Goal: Task Accomplishment & Management: Complete application form

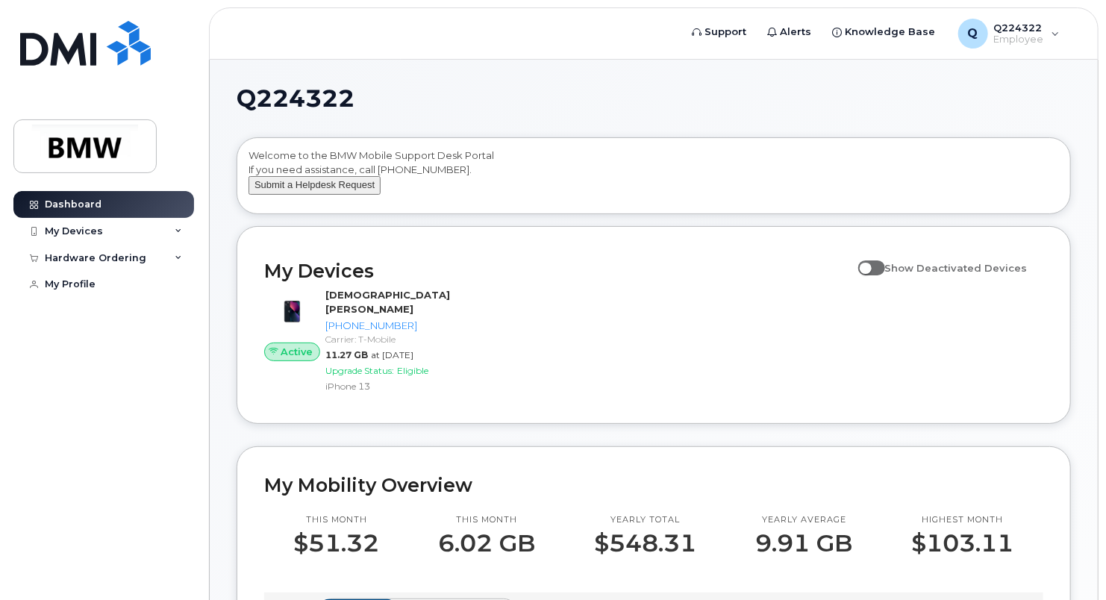
click at [346, 195] on button "Submit a Helpdesk Request" at bounding box center [315, 185] width 132 height 19
click at [182, 233] on div "My Devices" at bounding box center [103, 231] width 181 height 27
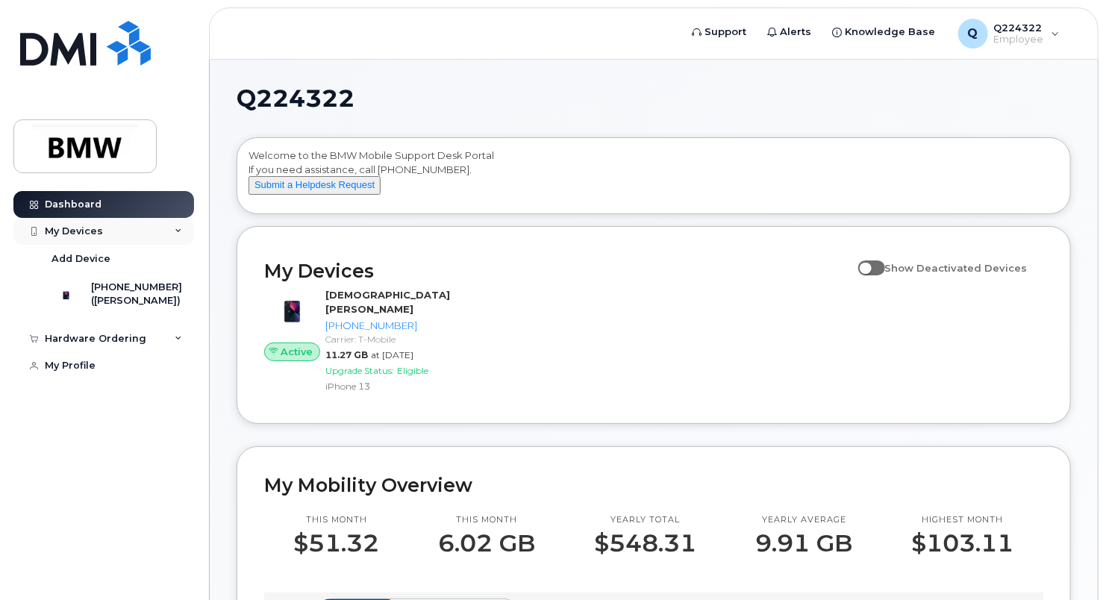
click at [179, 232] on icon at bounding box center [178, 231] width 7 height 7
click at [176, 261] on div "Hardware Ordering" at bounding box center [103, 258] width 181 height 27
click at [180, 222] on div "My Devices" at bounding box center [103, 231] width 181 height 27
click at [555, 324] on div "Active Christian Pudenz 864-315-7176 Carrier: T-Mobile 11.27 GB at Sep 01, 2025…" at bounding box center [653, 341] width 797 height 125
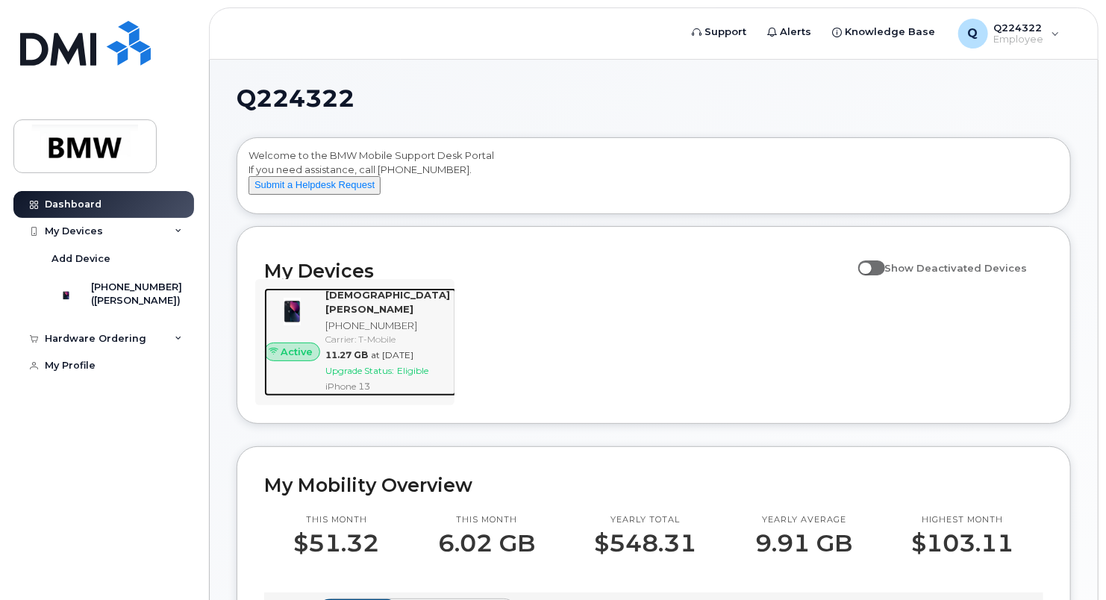
click at [308, 328] on img at bounding box center [292, 312] width 32 height 32
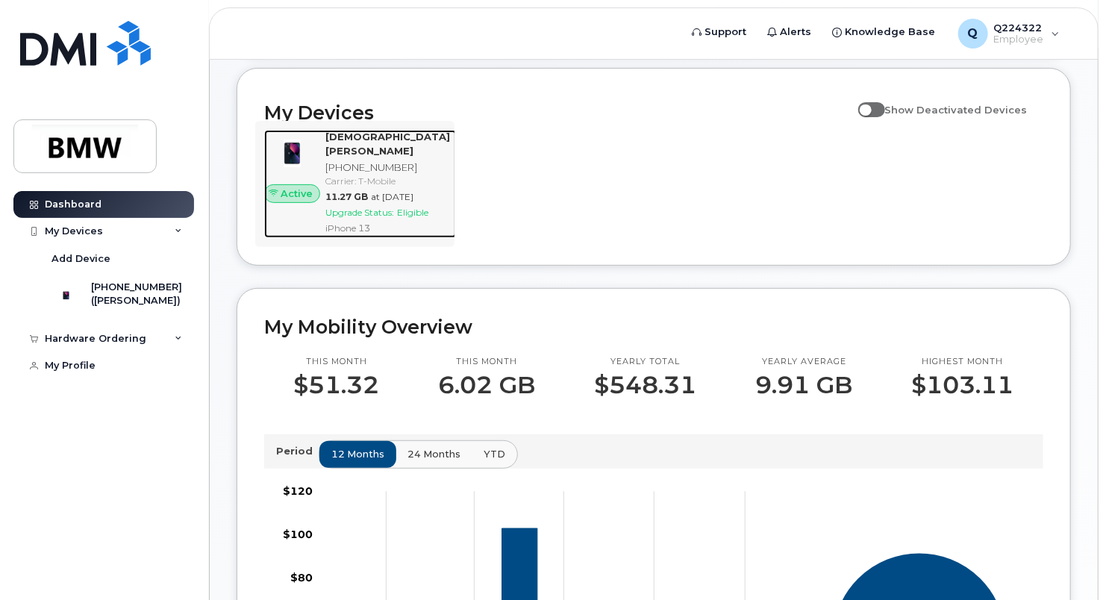
scroll to position [174, 0]
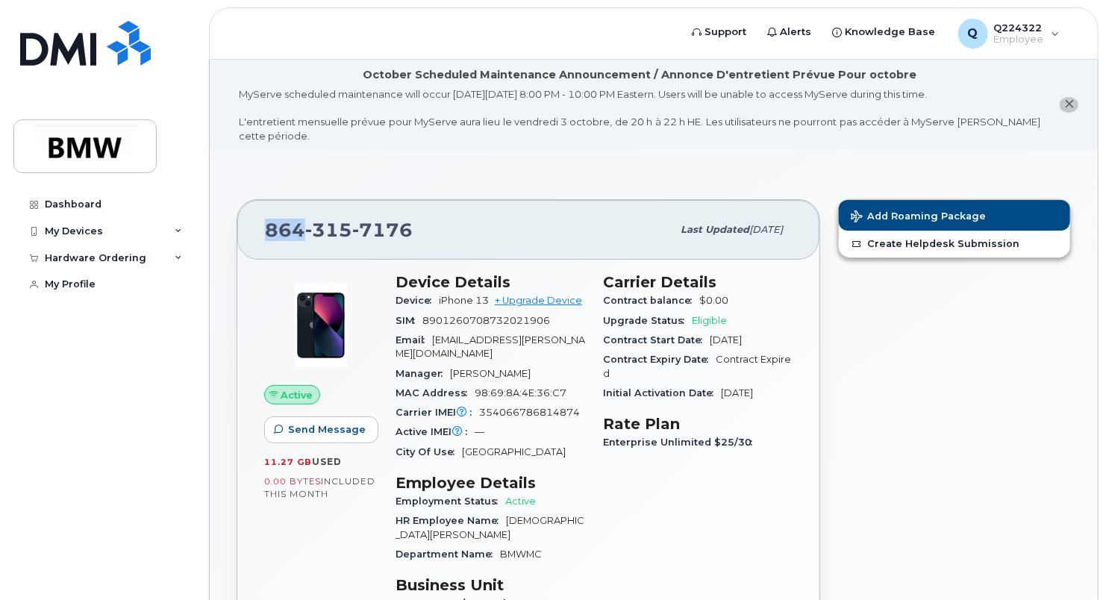
drag, startPoint x: 264, startPoint y: 227, endPoint x: 308, endPoint y: 228, distance: 43.3
click at [308, 228] on span "[PHONE_NUMBER]" at bounding box center [339, 230] width 148 height 22
click at [313, 227] on span "315" at bounding box center [328, 230] width 47 height 22
click at [431, 231] on div "[PHONE_NUMBER]" at bounding box center [468, 229] width 407 height 31
drag, startPoint x: 408, startPoint y: 231, endPoint x: 248, endPoint y: 235, distance: 160.6
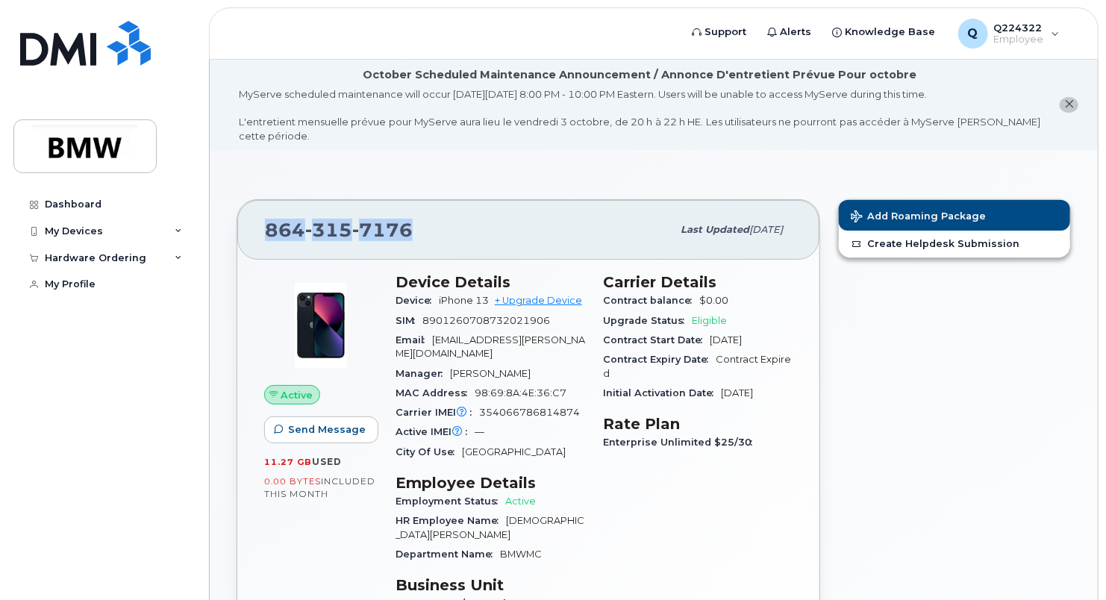
click at [248, 235] on div "[PHONE_NUMBER] Last updated [DATE]" at bounding box center [528, 230] width 582 height 60
drag, startPoint x: 248, startPoint y: 235, endPoint x: 287, endPoint y: 248, distance: 40.8
click at [287, 248] on div "[PHONE_NUMBER] Last updated [DATE]" at bounding box center [528, 230] width 582 height 60
drag, startPoint x: 405, startPoint y: 228, endPoint x: 261, endPoint y: 232, distance: 144.1
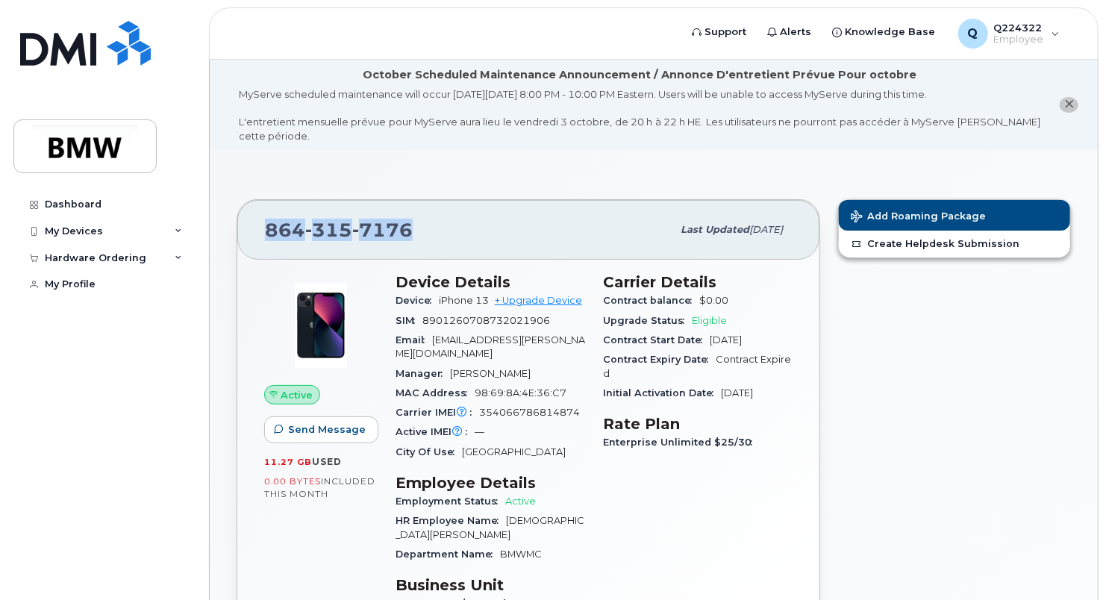
click at [261, 232] on div "[PHONE_NUMBER] Last updated [DATE]" at bounding box center [528, 230] width 582 height 60
drag, startPoint x: 261, startPoint y: 232, endPoint x: 438, endPoint y: 225, distance: 177.8
click at [438, 225] on div "[PHONE_NUMBER]" at bounding box center [468, 229] width 407 height 31
click at [864, 403] on div "Add Roaming Package Create Helpdesk Submission" at bounding box center [954, 446] width 251 height 512
click at [862, 401] on div "Add Roaming Package Create Helpdesk Submission" at bounding box center [954, 446] width 251 height 512
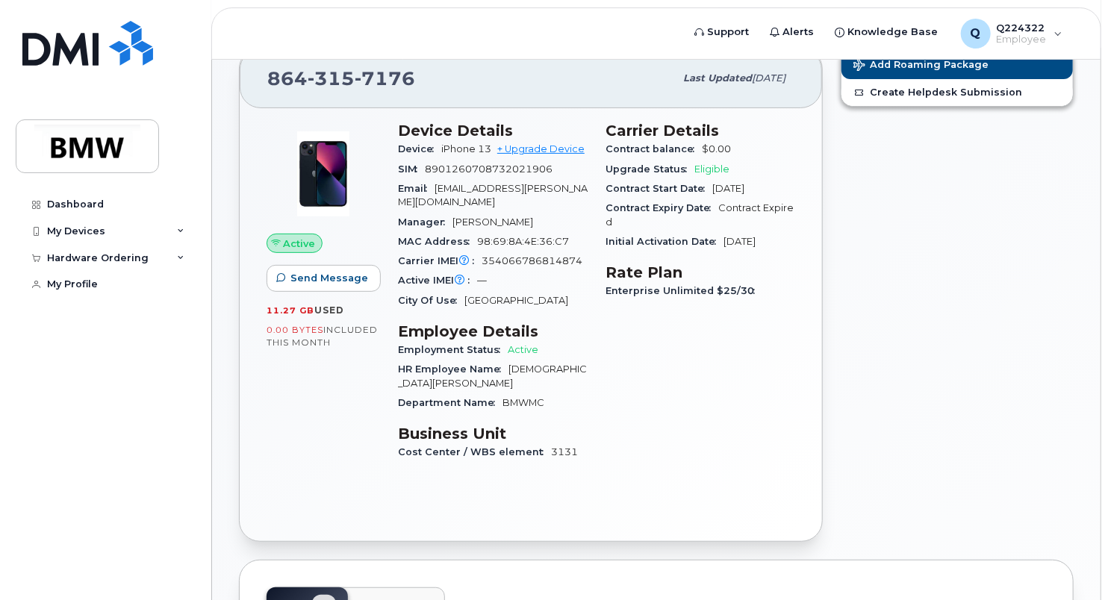
scroll to position [27, 0]
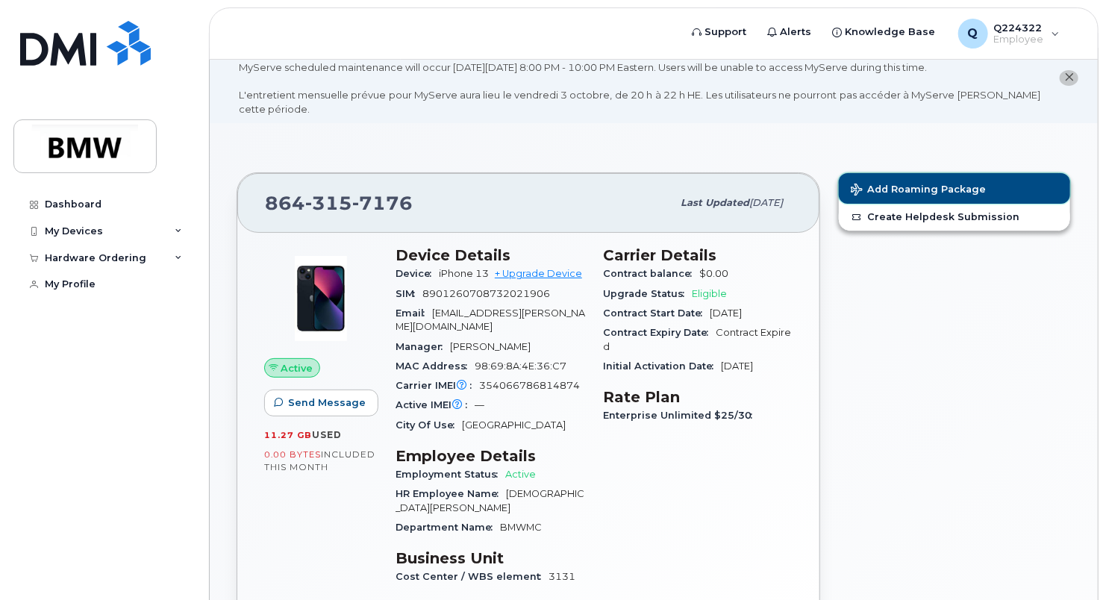
drag, startPoint x: 748, startPoint y: 219, endPoint x: 881, endPoint y: 187, distance: 136.5
click at [881, 187] on span "Add Roaming Package" at bounding box center [918, 191] width 135 height 14
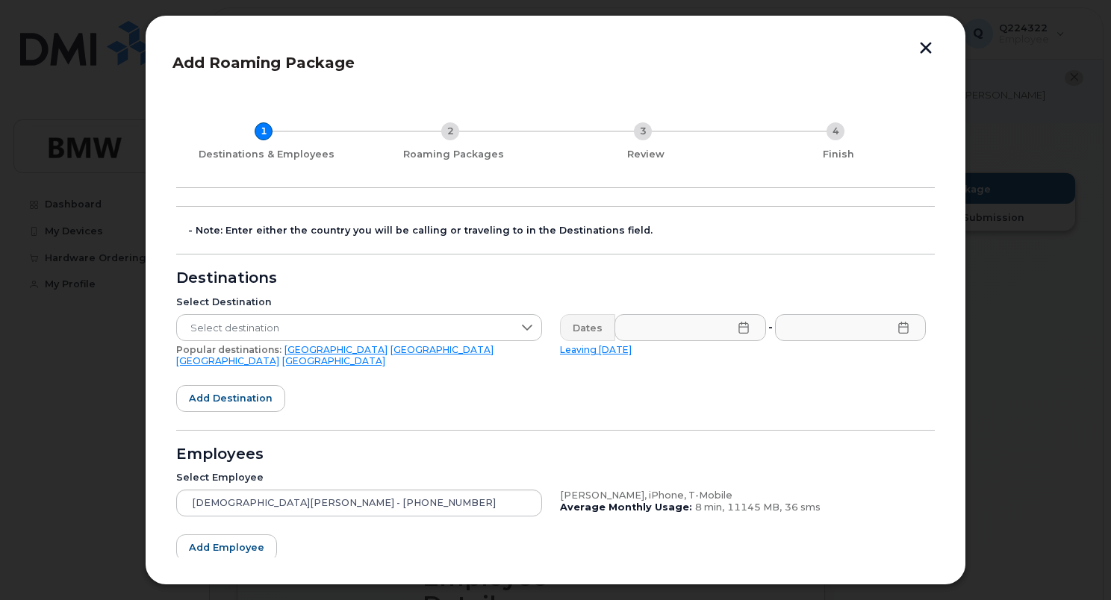
click at [593, 281] on div "Destinations" at bounding box center [555, 278] width 758 height 12
click at [523, 328] on icon at bounding box center [527, 328] width 10 height 6
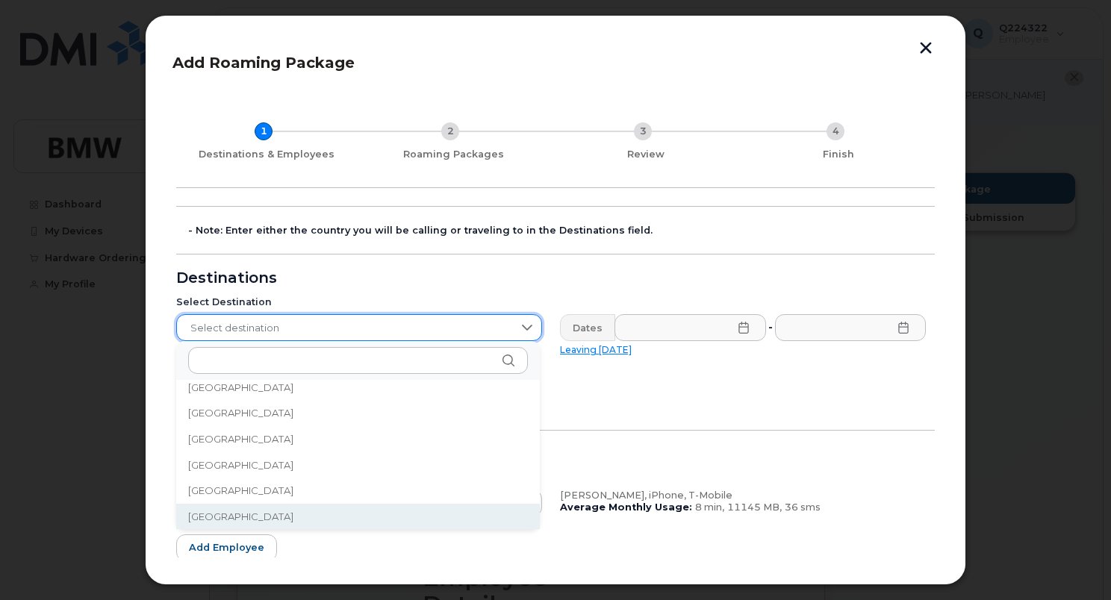
scroll to position [3108, 0]
click at [357, 328] on span "Select destination" at bounding box center [345, 328] width 336 height 27
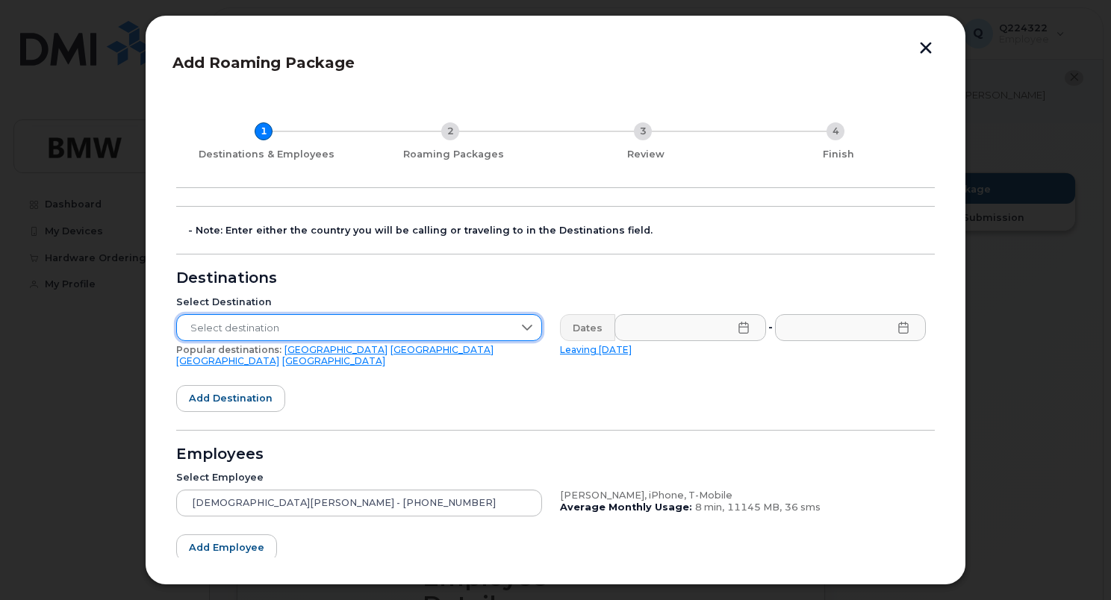
click at [364, 329] on span "Select destination" at bounding box center [345, 328] width 336 height 27
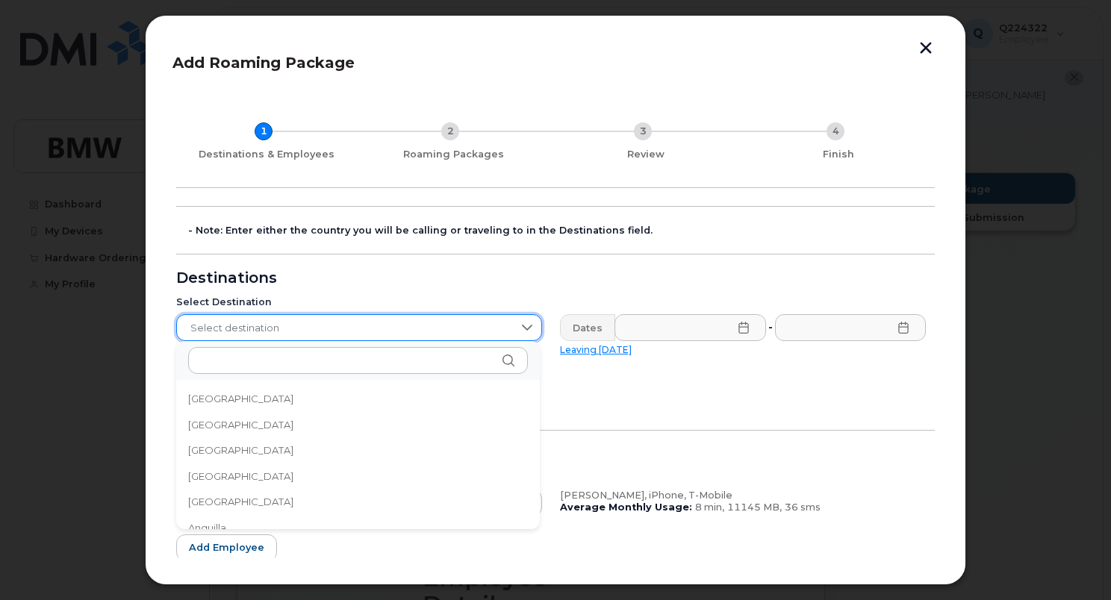
click at [425, 276] on div "Destinations" at bounding box center [555, 278] width 758 height 12
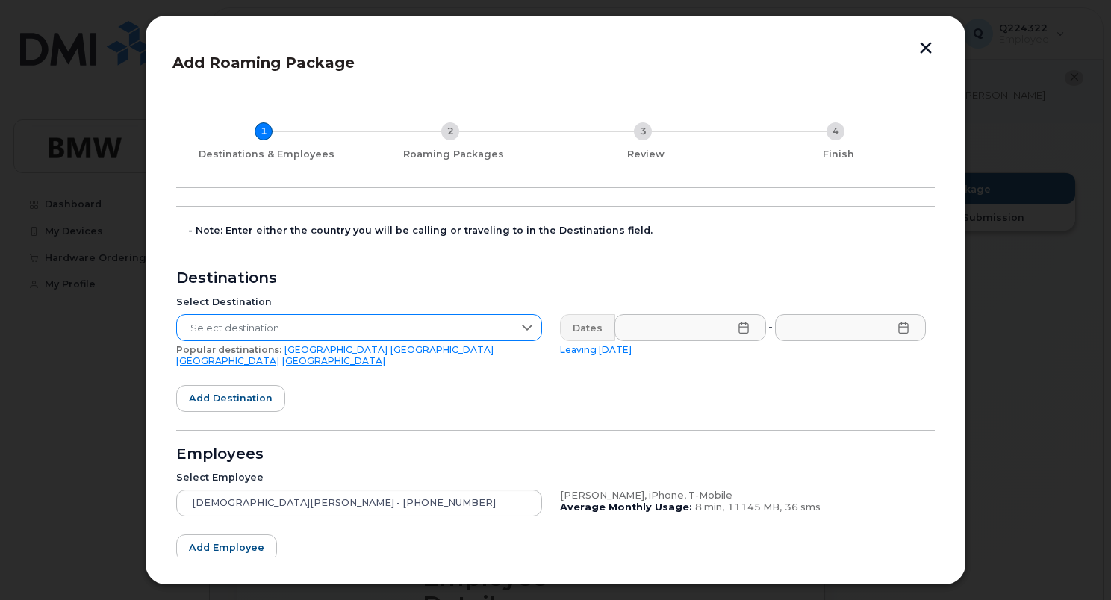
click at [372, 325] on span "Select destination" at bounding box center [345, 328] width 336 height 27
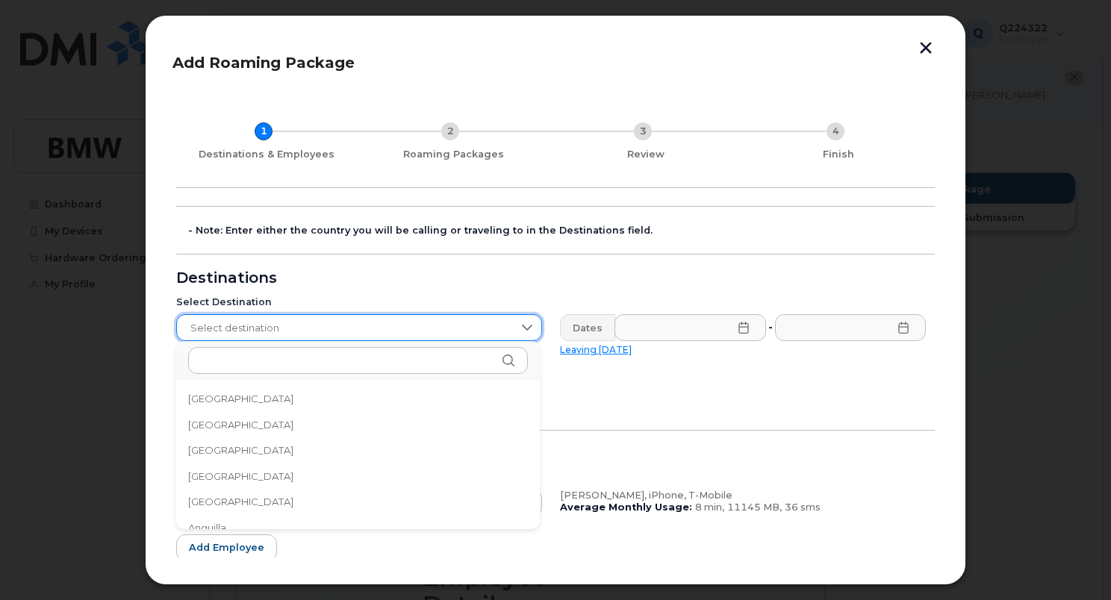
click at [537, 302] on div "Select Destination" at bounding box center [359, 302] width 366 height 12
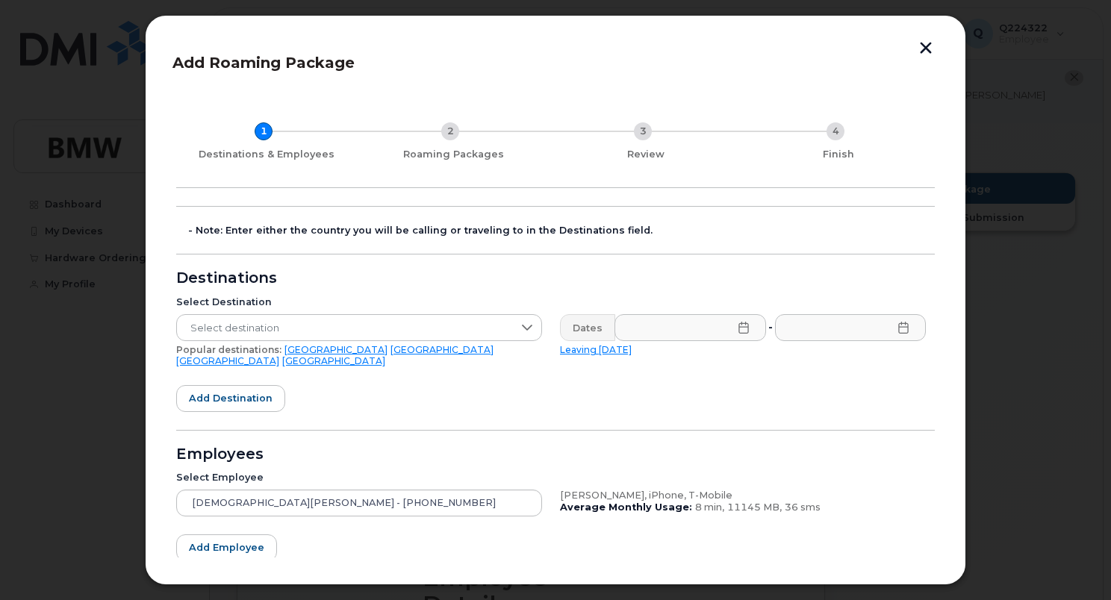
click at [549, 385] on form "- Note: Enter either the country you will be calling or traveling to in the Des…" at bounding box center [555, 424] width 758 height 437
click at [518, 326] on div at bounding box center [527, 327] width 28 height 25
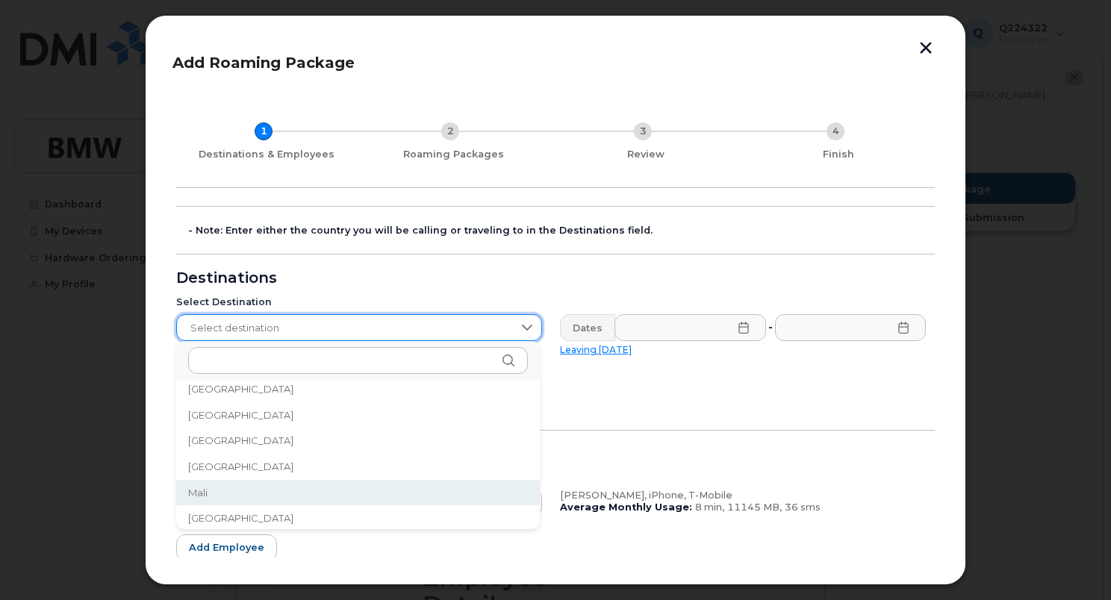
scroll to position [3132, 0]
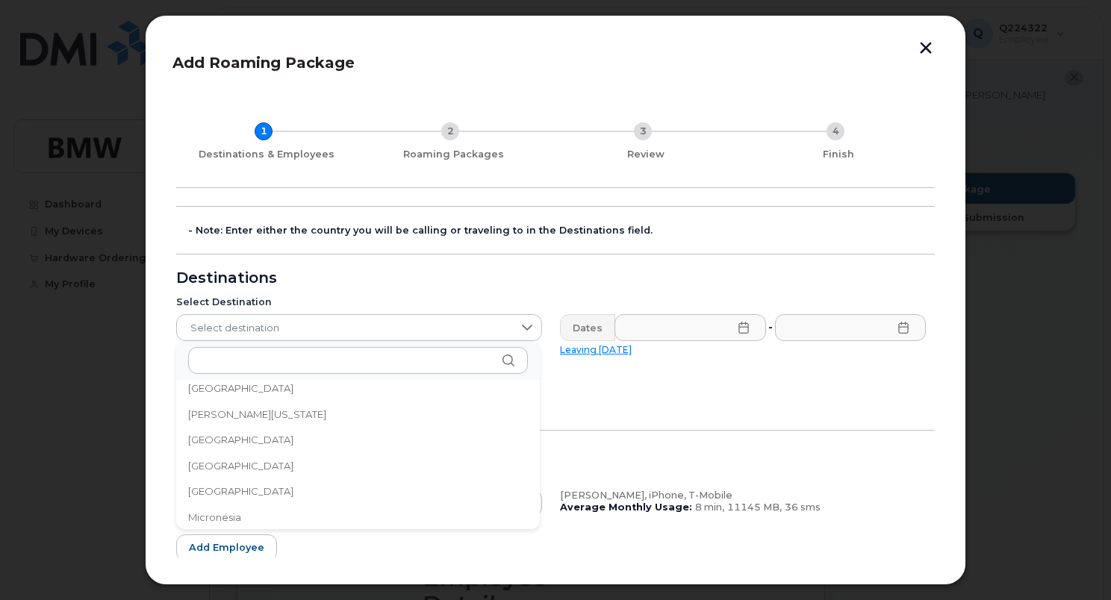
click at [227, 493] on li "[GEOGRAPHIC_DATA]" at bounding box center [358, 491] width 364 height 26
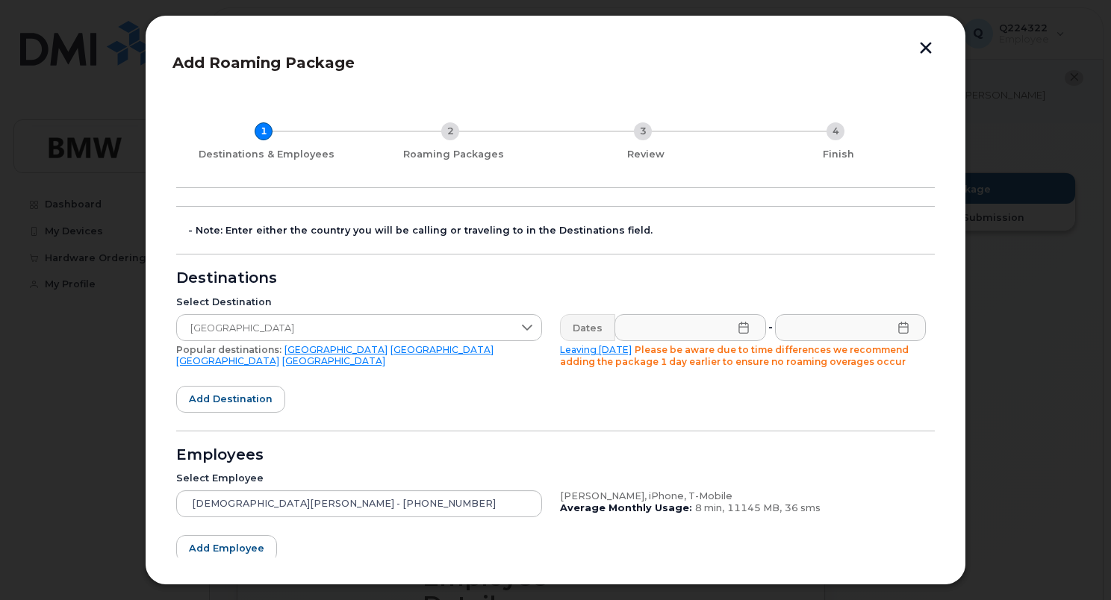
click at [571, 396] on form "- Note: Enter either the country you will be calling or traveling to in the Des…" at bounding box center [555, 424] width 758 height 437
click at [743, 328] on icon at bounding box center [743, 328] width 10 height 12
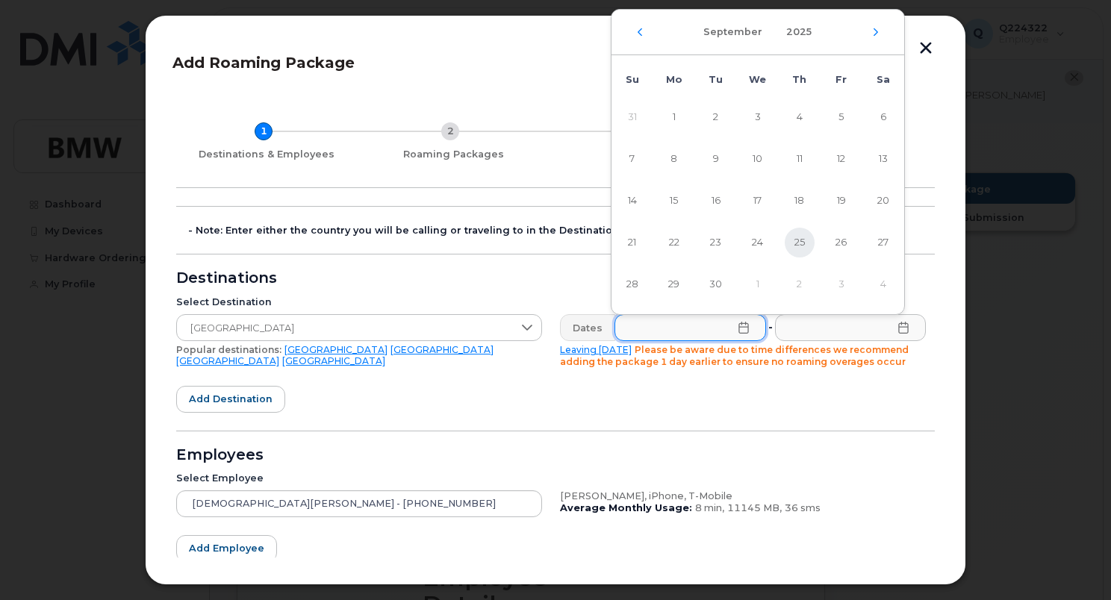
click at [802, 238] on span "25" at bounding box center [800, 243] width 30 height 30
type input "[DATE]"
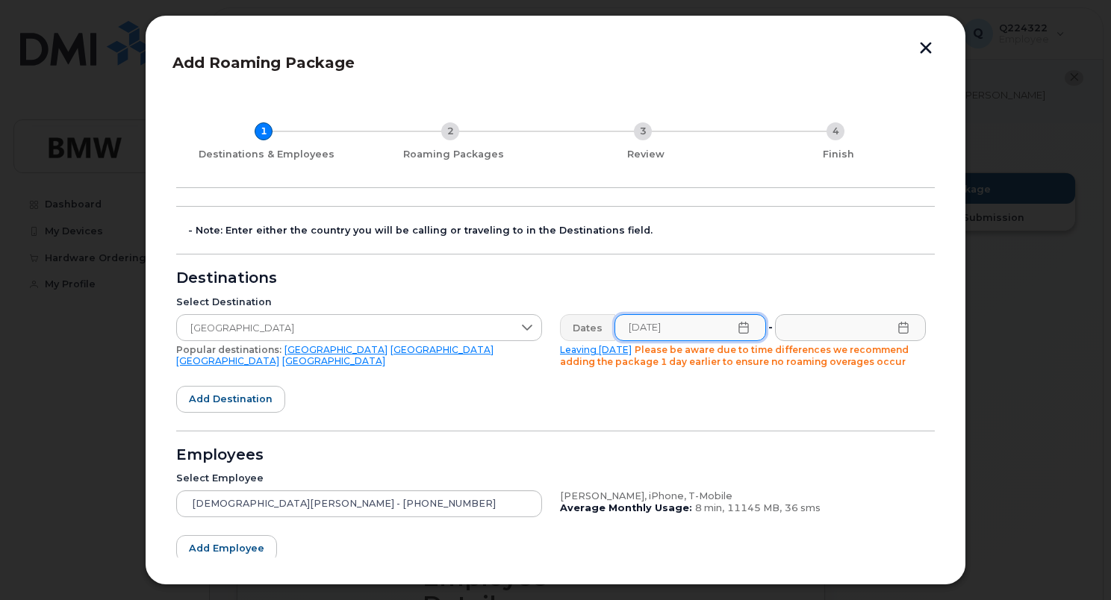
click at [905, 323] on icon at bounding box center [903, 328] width 12 height 12
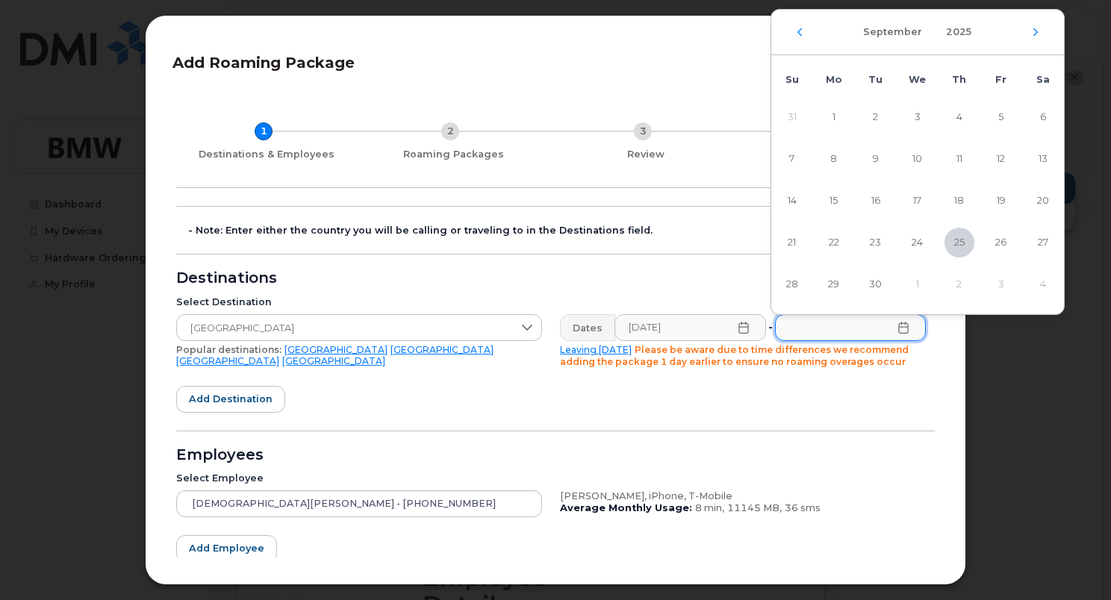
click at [879, 431] on hr at bounding box center [555, 431] width 758 height 1
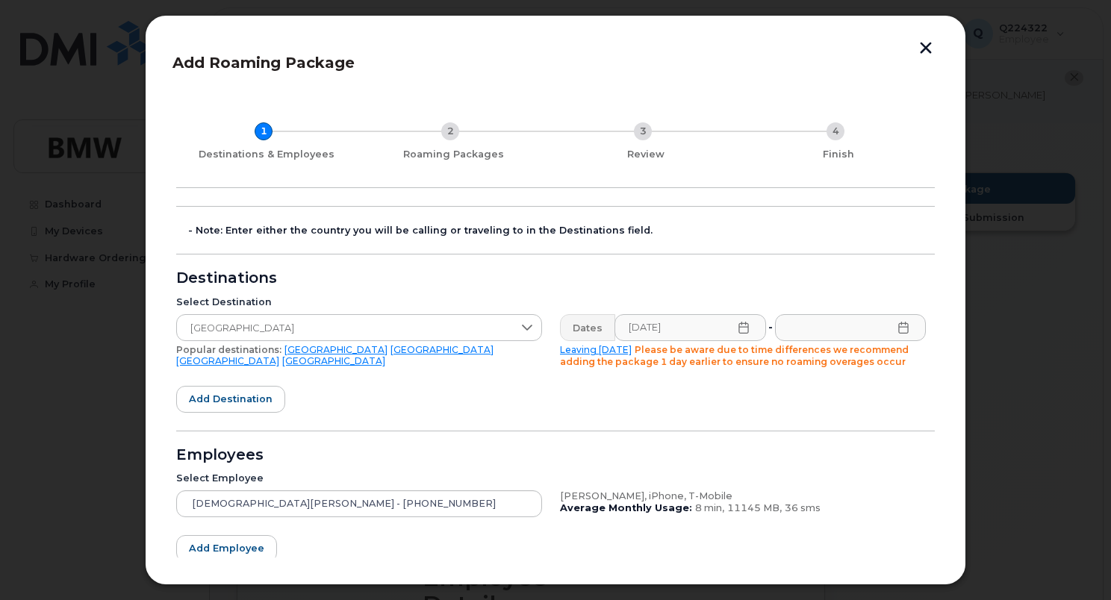
click at [905, 330] on icon at bounding box center [903, 328] width 12 height 12
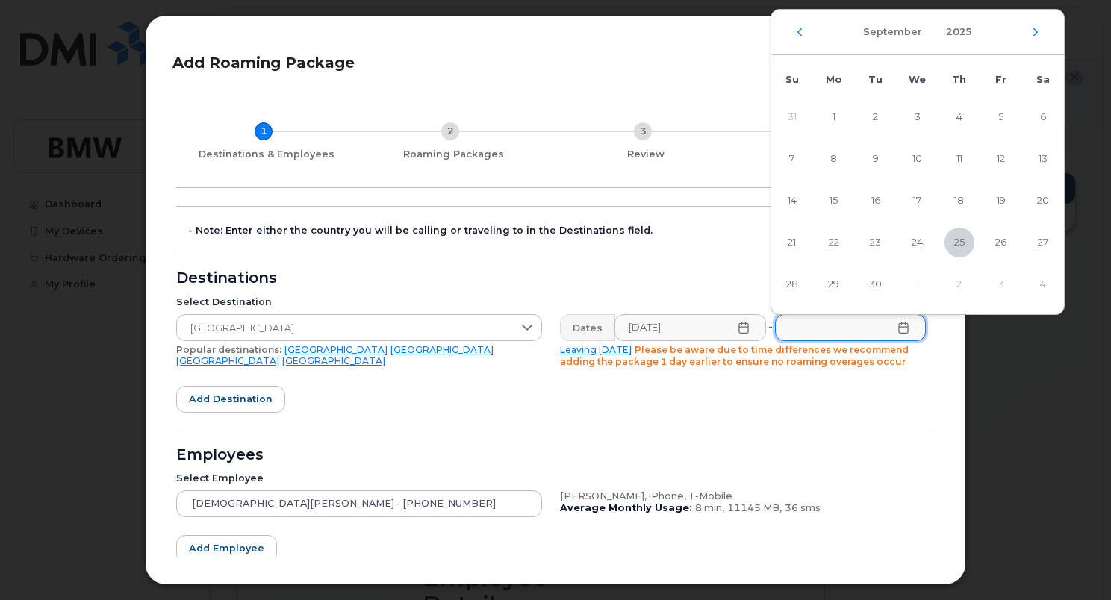
click at [918, 428] on form "- Note: Enter either the country you will be calling or traveling to in the Des…" at bounding box center [555, 424] width 758 height 437
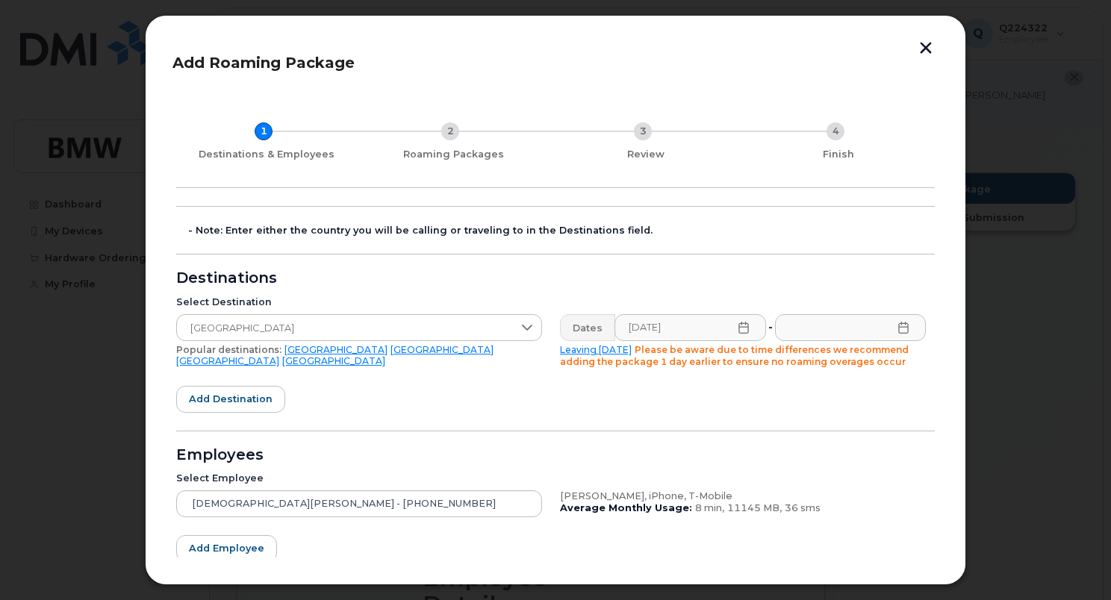
click at [487, 403] on form "- Note: Enter either the country you will be calling or traveling to in the Des…" at bounding box center [555, 424] width 758 height 437
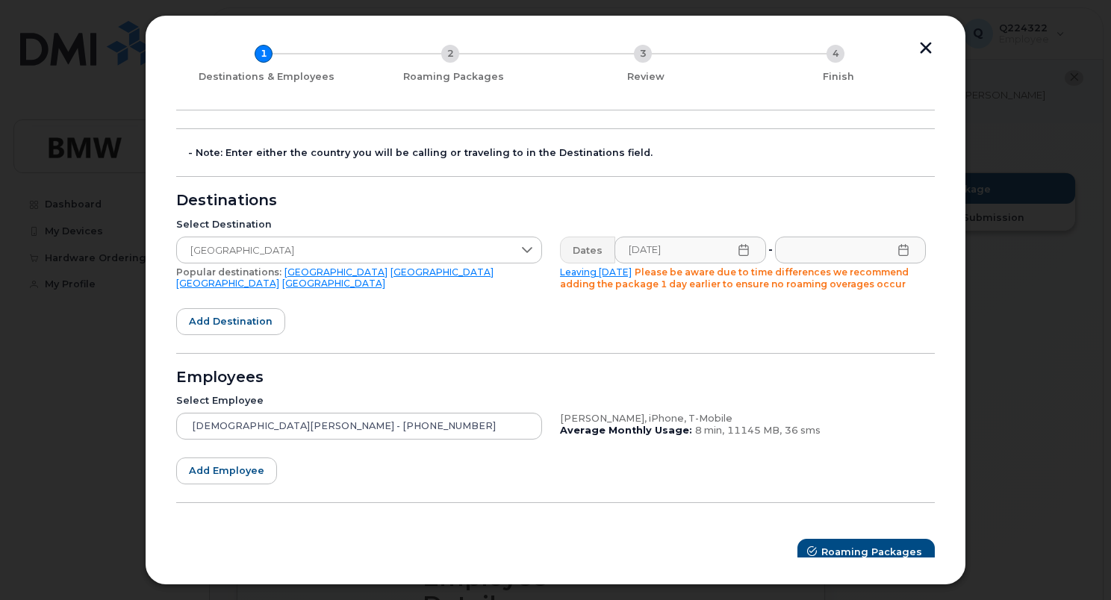
scroll to position [89, 0]
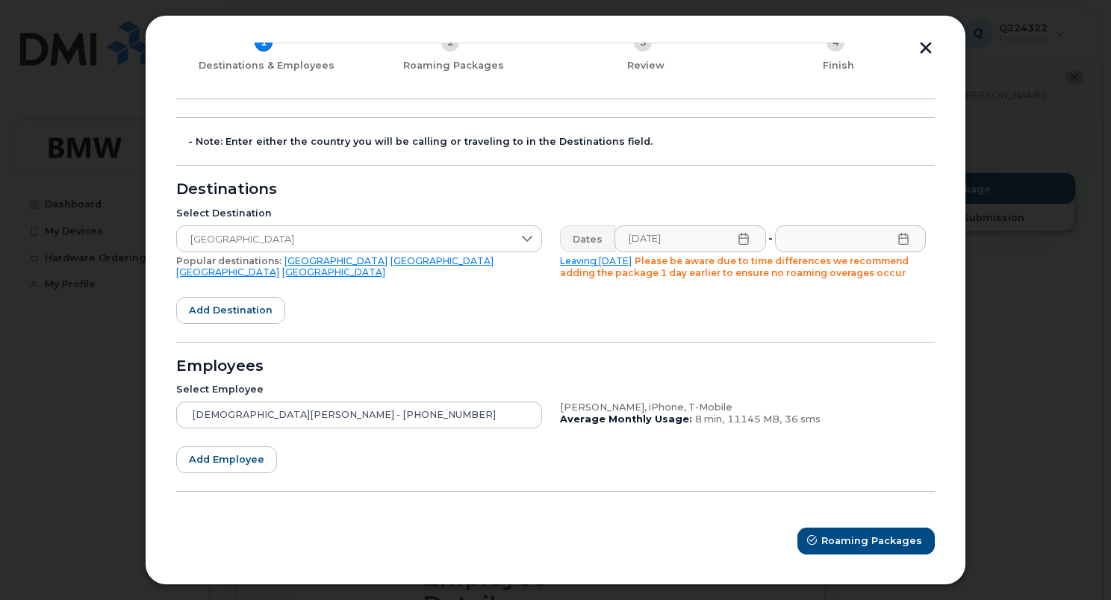
click at [903, 238] on icon at bounding box center [903, 239] width 10 height 12
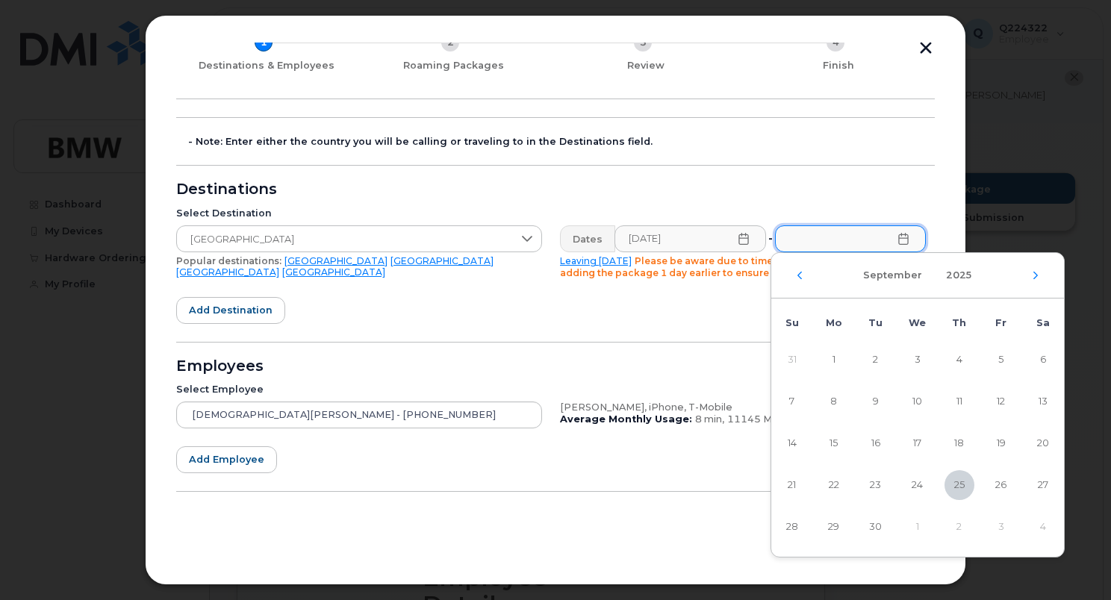
click at [607, 308] on form "- Note: Enter either the country you will be calling or traveling to in the Des…" at bounding box center [555, 335] width 758 height 437
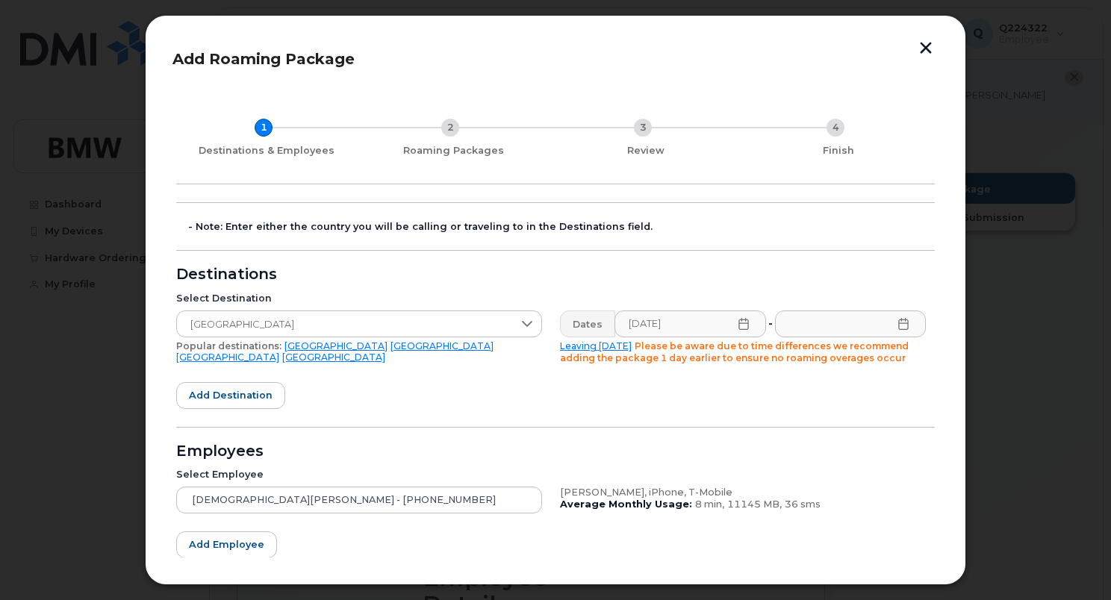
scroll to position [0, 0]
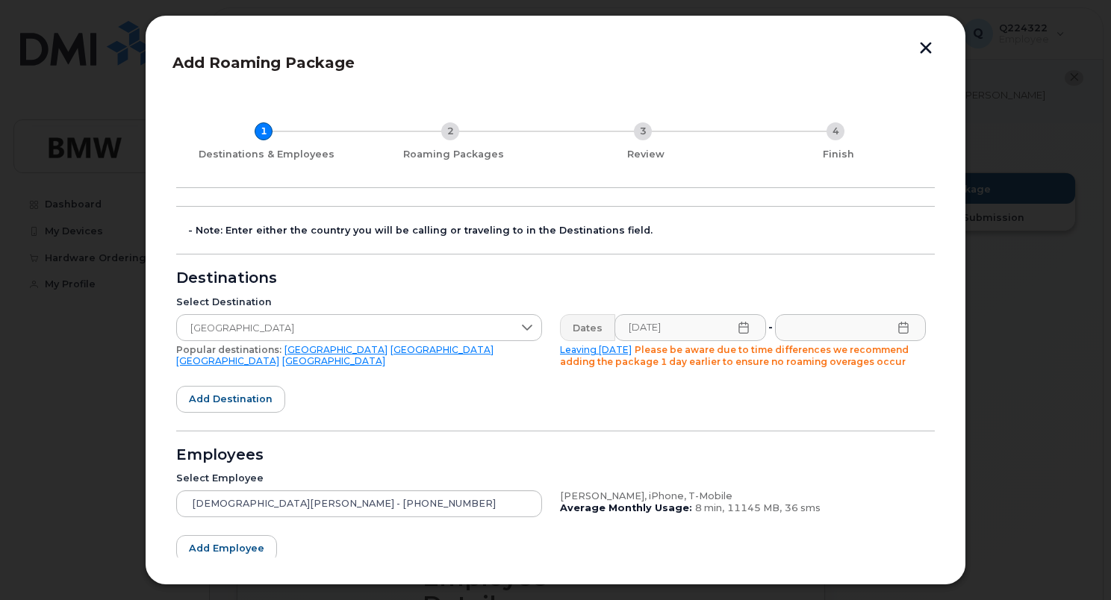
click at [902, 328] on icon at bounding box center [903, 328] width 12 height 12
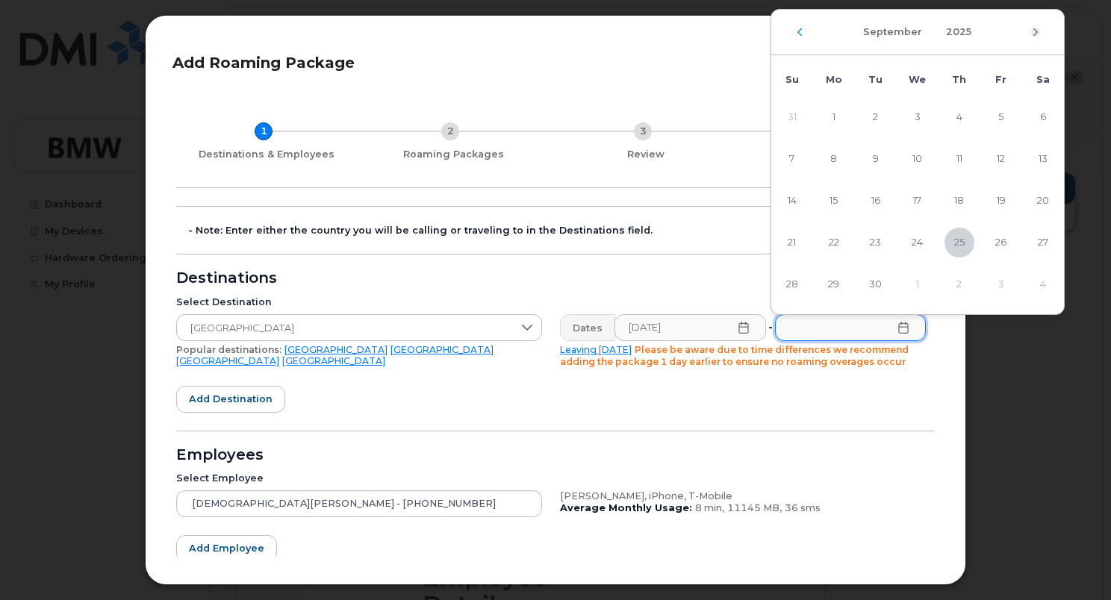
click at [1035, 28] on icon "Next Month" at bounding box center [1035, 32] width 9 height 12
click at [1033, 28] on icon "Next Month" at bounding box center [1035, 32] width 9 height 12
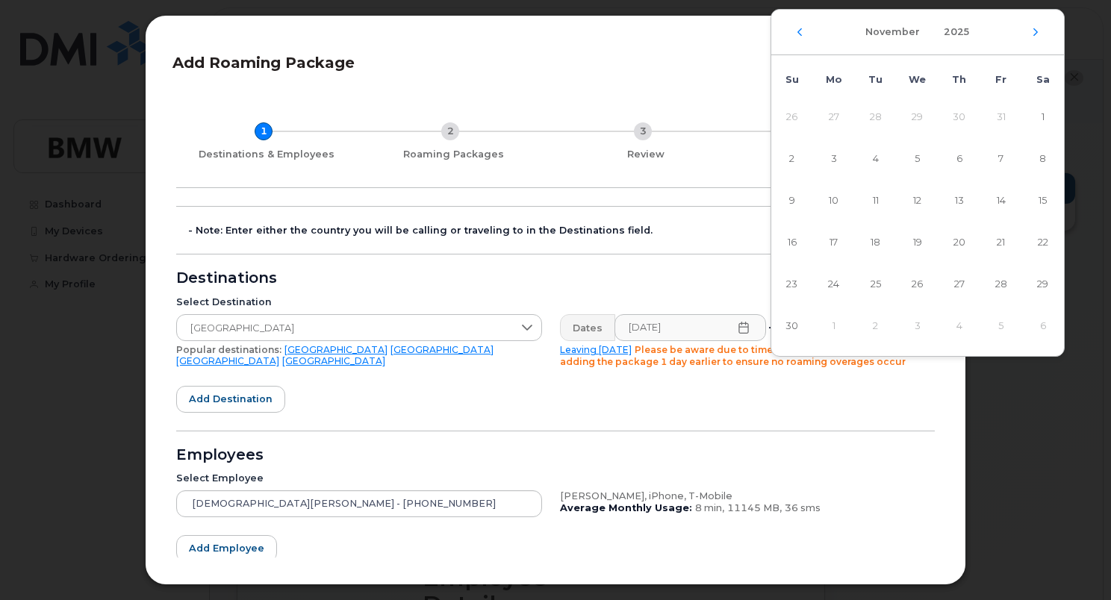
click at [1033, 28] on icon "Next Month" at bounding box center [1035, 31] width 4 height 7
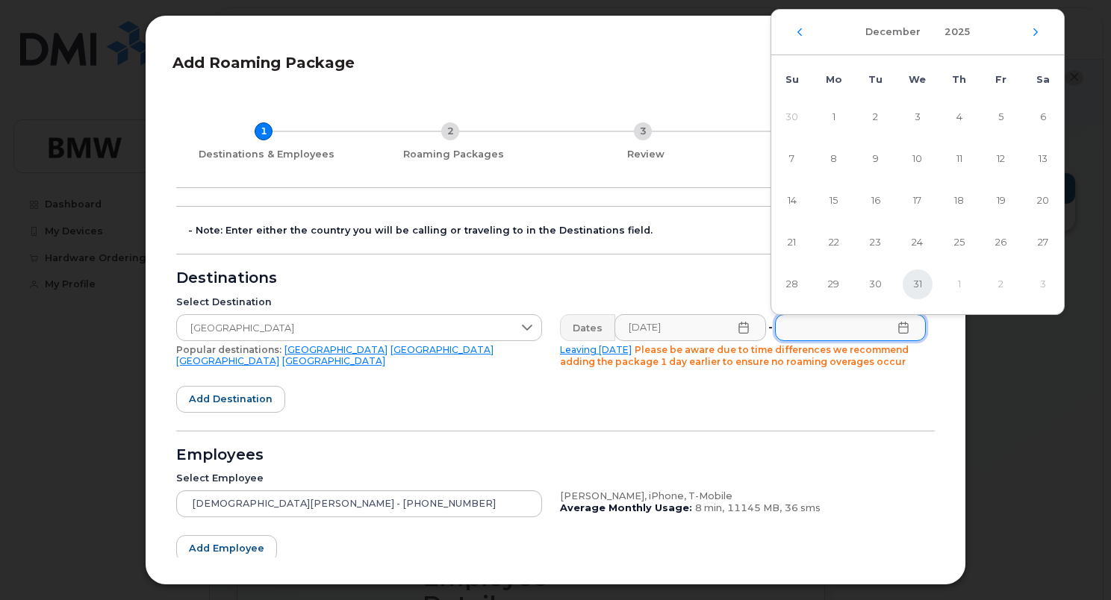
click at [914, 284] on span "31" at bounding box center [917, 284] width 30 height 30
type input "[DATE]"
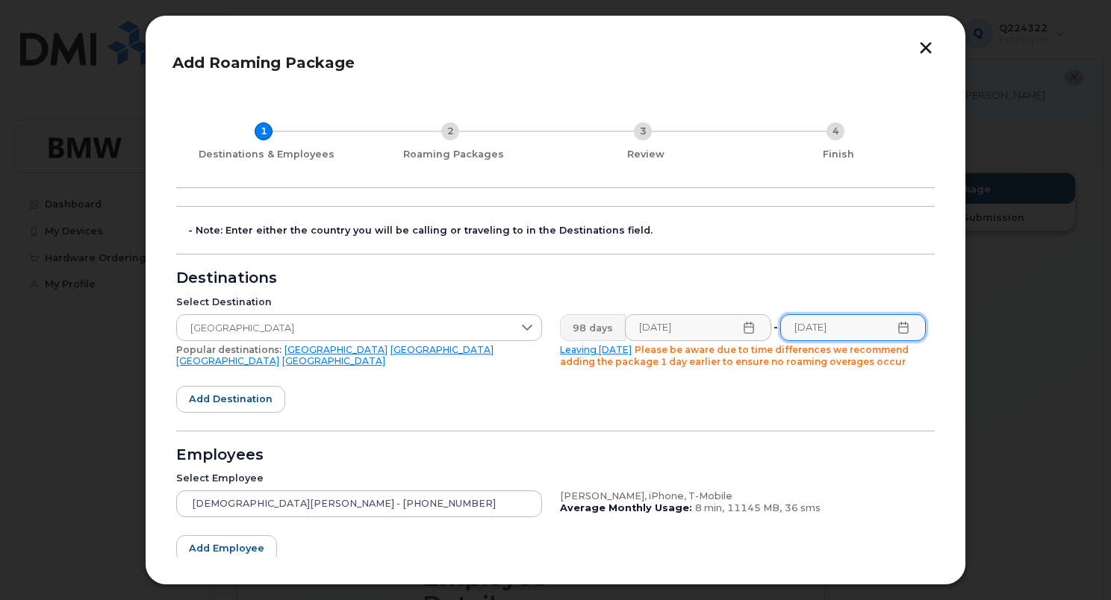
click at [781, 394] on form "- Note: Enter either the country you will be calling or traveling to in the Des…" at bounding box center [555, 424] width 758 height 437
click at [378, 397] on form "- Note: Enter either the country you will be calling or traveling to in the Des…" at bounding box center [555, 424] width 758 height 437
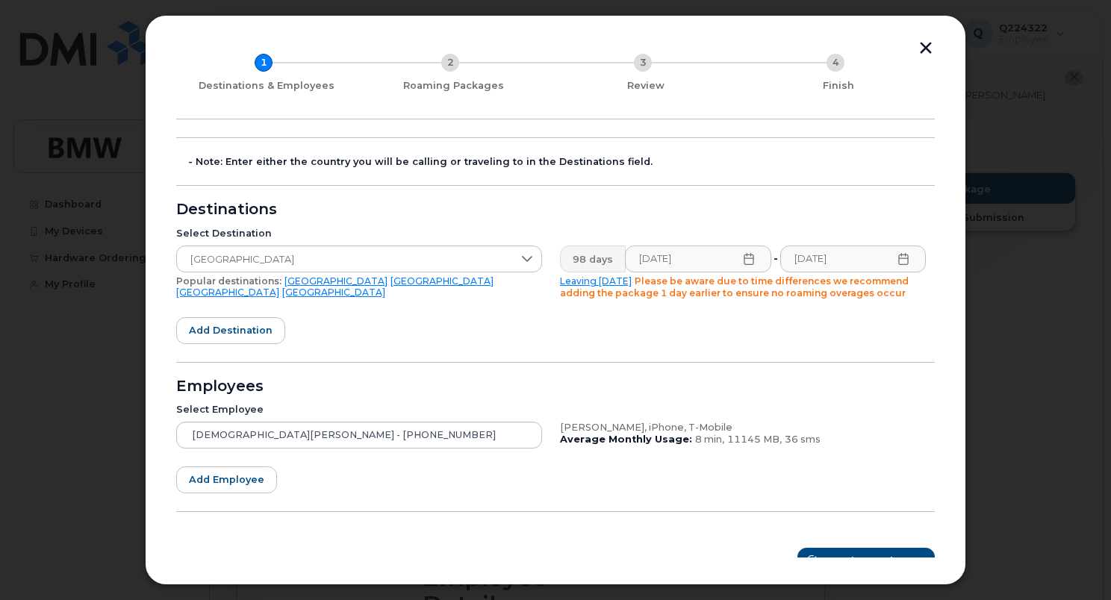
scroll to position [89, 0]
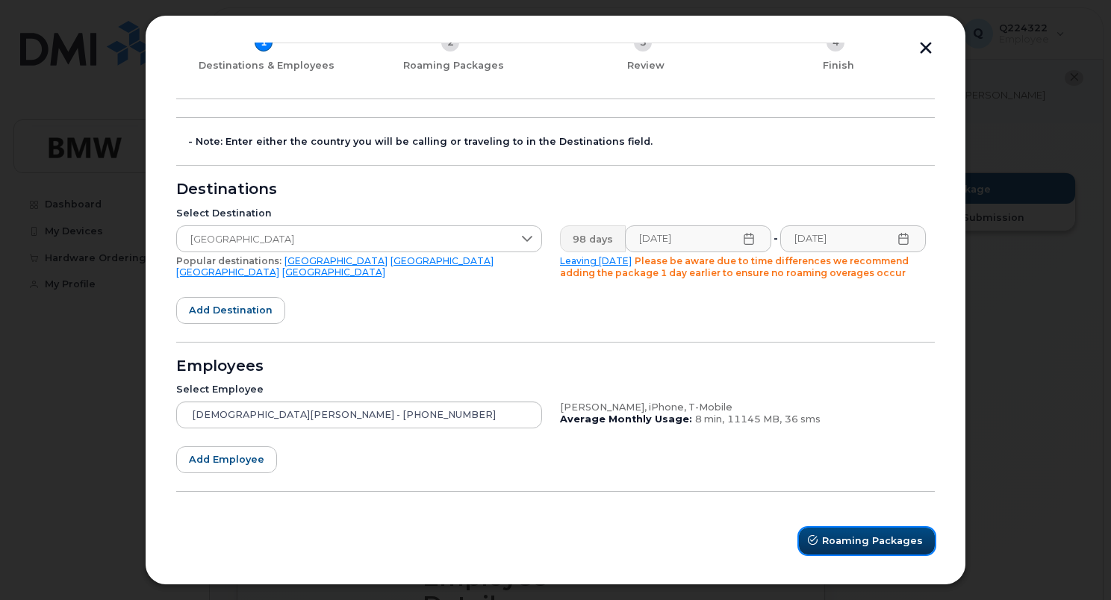
click at [836, 543] on span "Roaming Packages" at bounding box center [872, 541] width 101 height 14
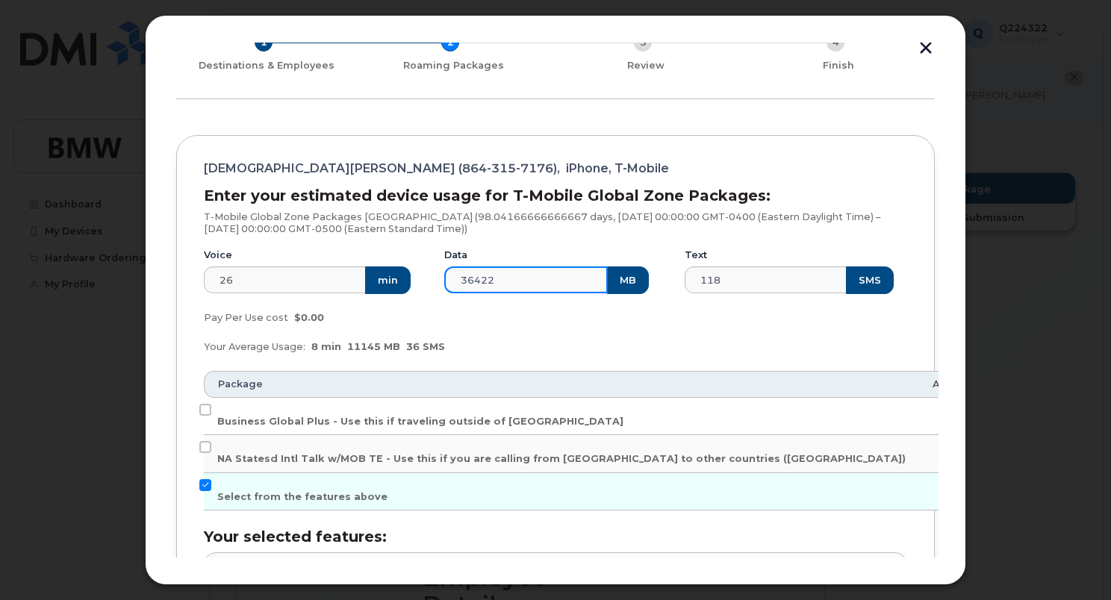
drag, startPoint x: 517, startPoint y: 279, endPoint x: 410, endPoint y: 284, distance: 106.8
click at [410, 284] on div "Voice 26 min Data 36422 MB Text 118 SMS" at bounding box center [555, 271] width 721 height 63
type input "50000"
click at [536, 306] on div "Pay Per Use cost $0.00" at bounding box center [555, 318] width 721 height 30
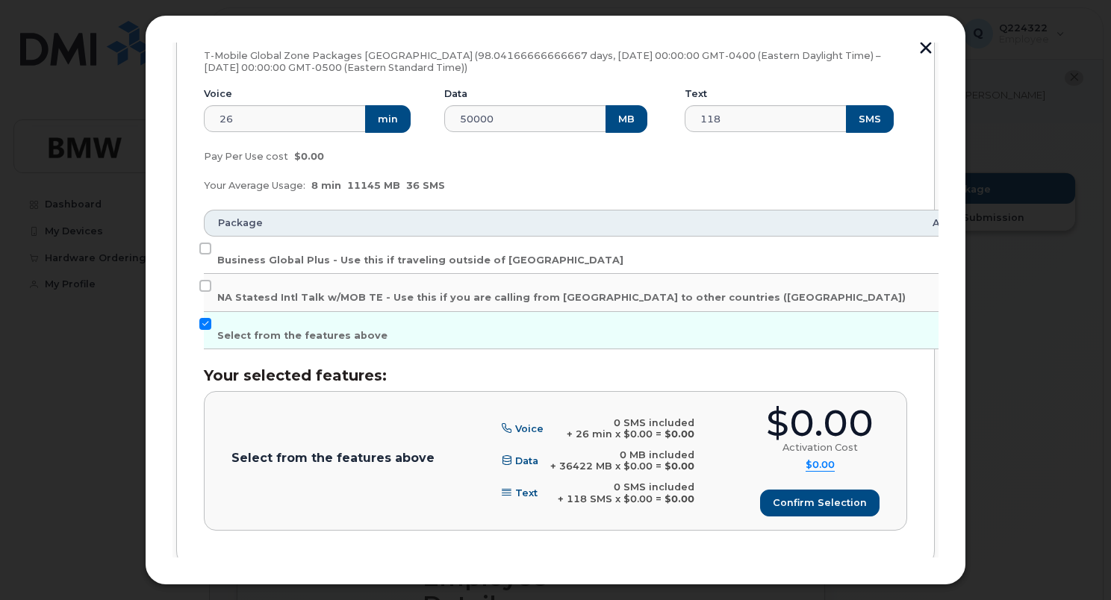
scroll to position [263, 0]
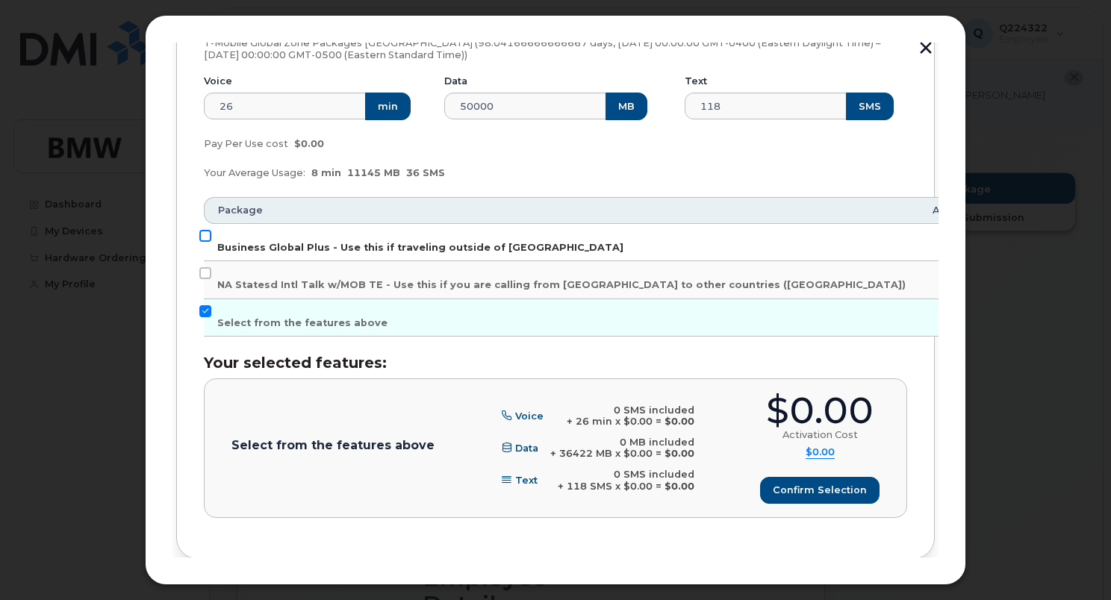
click at [204, 234] on input "Business Global Plus - Use this if traveling outside of [GEOGRAPHIC_DATA]" at bounding box center [205, 236] width 12 height 12
checkbox input "true"
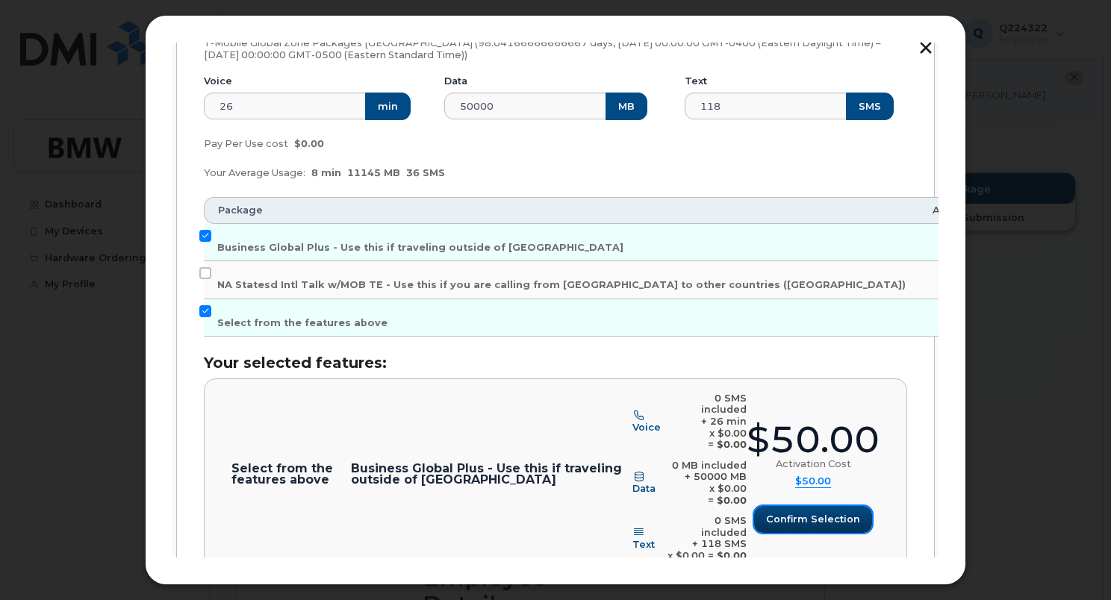
click at [832, 512] on span "Confirm selection" at bounding box center [813, 519] width 94 height 14
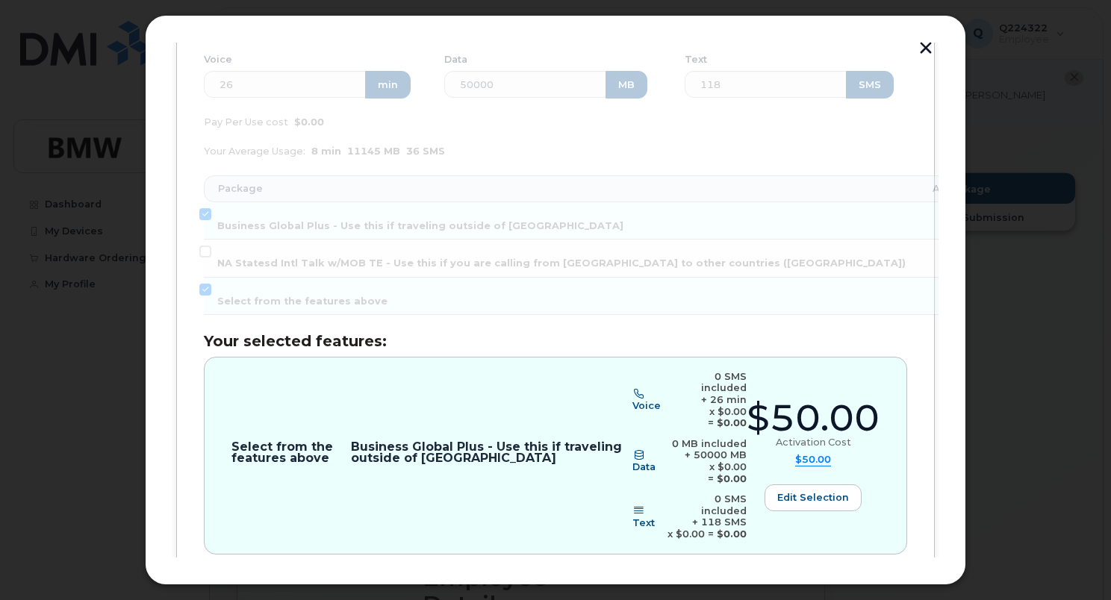
scroll to position [340, 0]
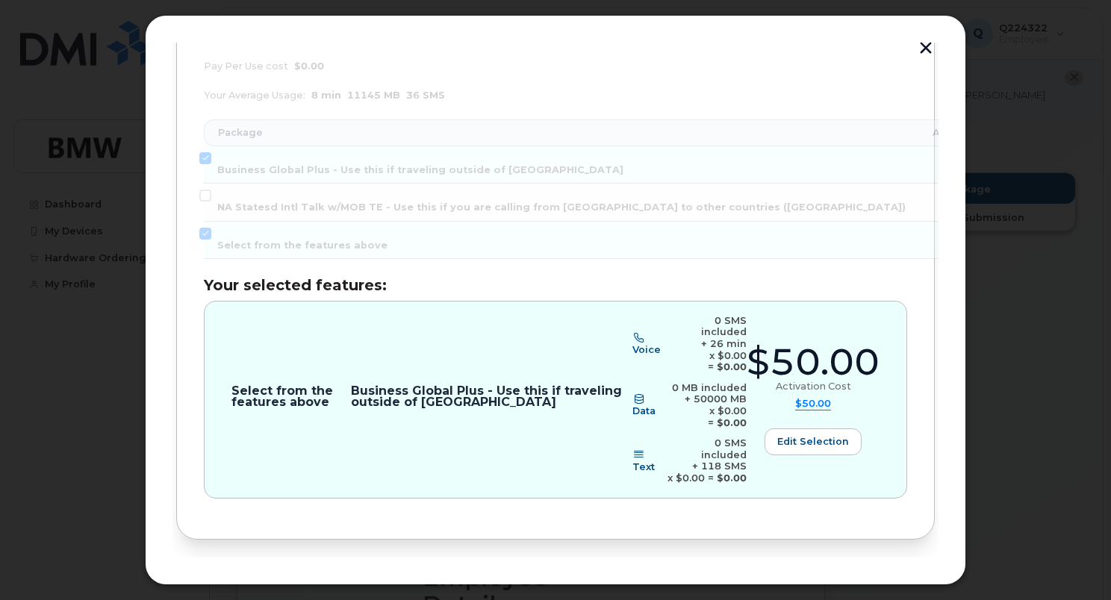
click at [894, 582] on span "Review" at bounding box center [892, 589] width 37 height 14
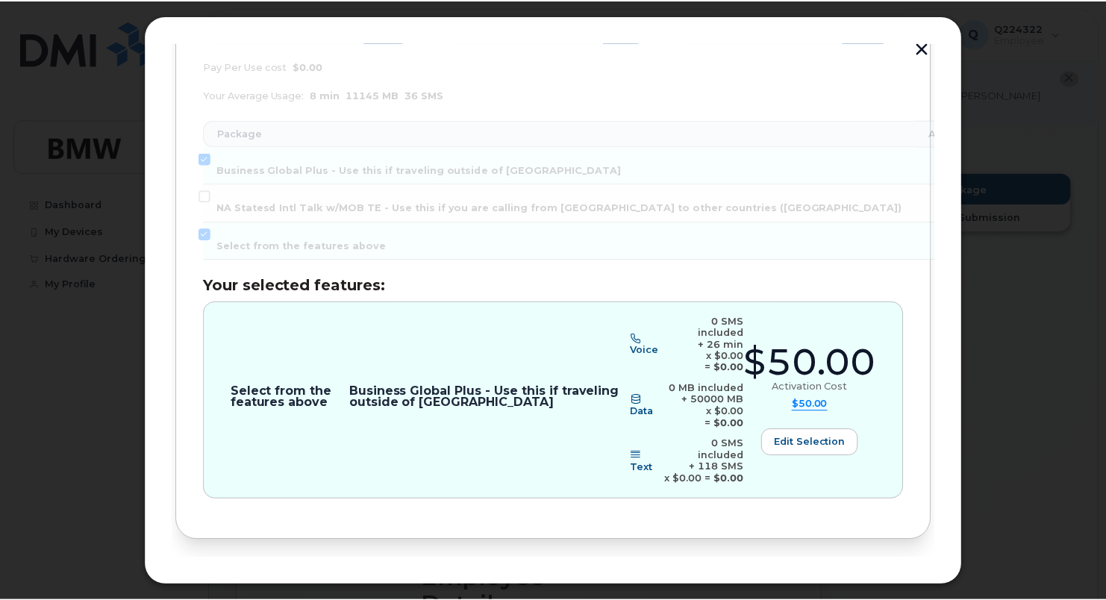
scroll to position [0, 0]
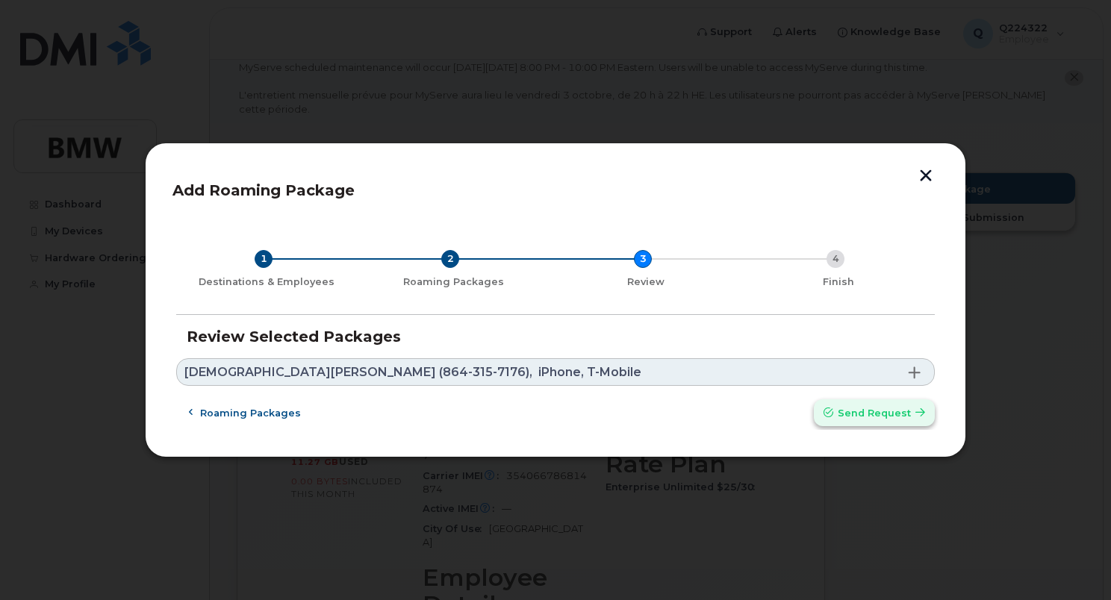
click at [857, 417] on span "Send request" at bounding box center [874, 413] width 73 height 14
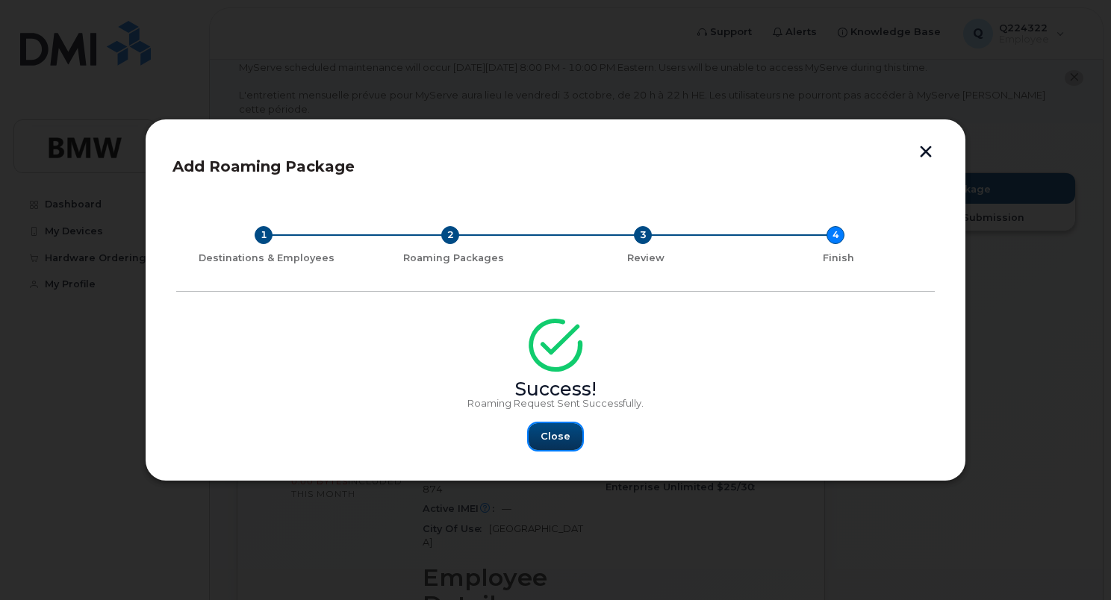
click at [554, 439] on span "Close" at bounding box center [555, 436] width 30 height 14
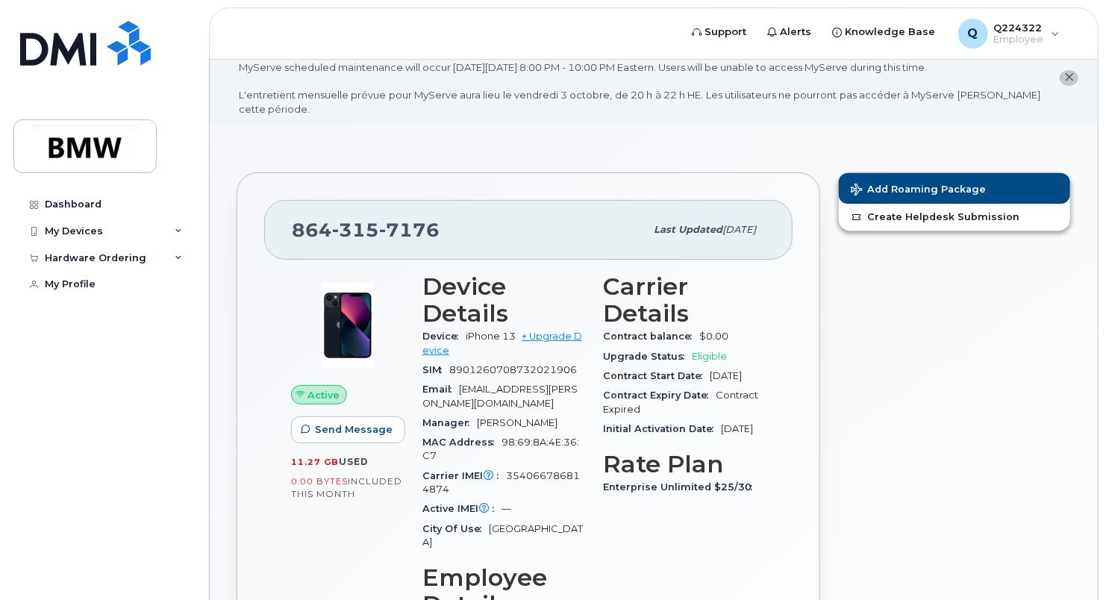
click at [885, 332] on div "Add Roaming Package Create Helpdesk Submission" at bounding box center [954, 534] width 251 height 742
